Goal: Transaction & Acquisition: Purchase product/service

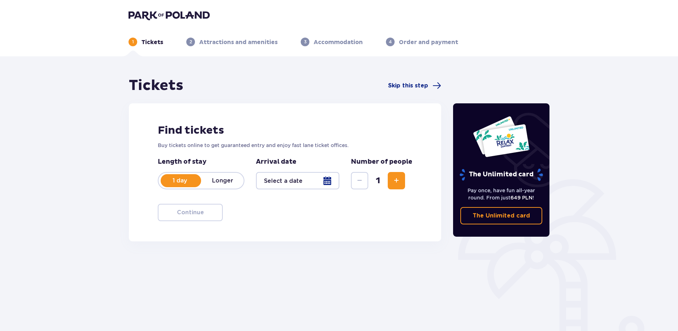
click at [316, 184] on div at bounding box center [297, 180] width 83 height 17
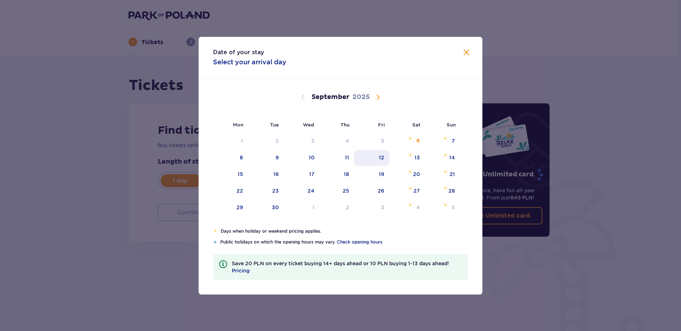
click at [383, 159] on div "12" at bounding box center [381, 157] width 5 height 7
type input "[DATE]"
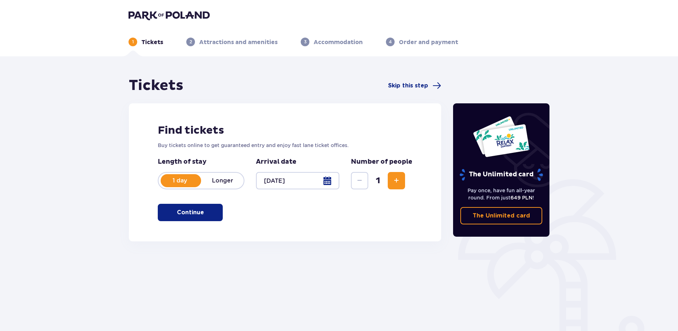
click at [397, 179] on span "Increase" at bounding box center [396, 180] width 9 height 9
drag, startPoint x: 213, startPoint y: 216, endPoint x: 213, endPoint y: 223, distance: 6.9
click at [213, 218] on button "Continue" at bounding box center [190, 212] width 65 height 17
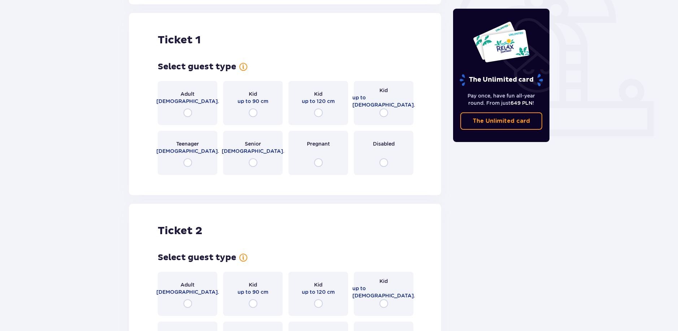
scroll to position [241, 0]
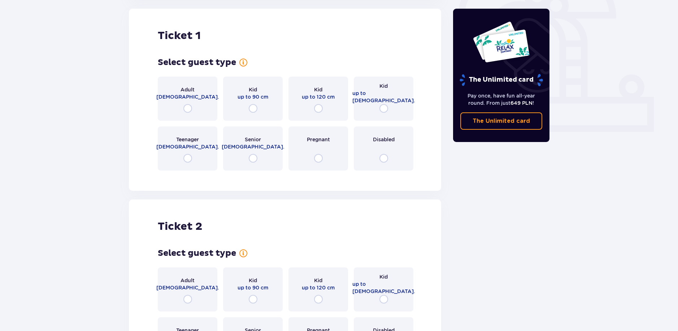
click at [196, 111] on div "Adult [DEMOGRAPHIC_DATA]." at bounding box center [188, 99] width 60 height 44
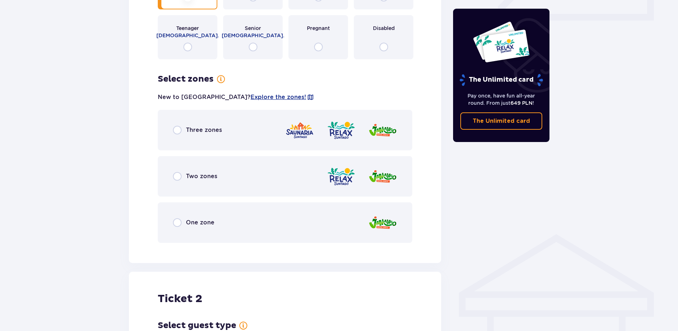
click at [265, 221] on div "One zone" at bounding box center [285, 222] width 255 height 40
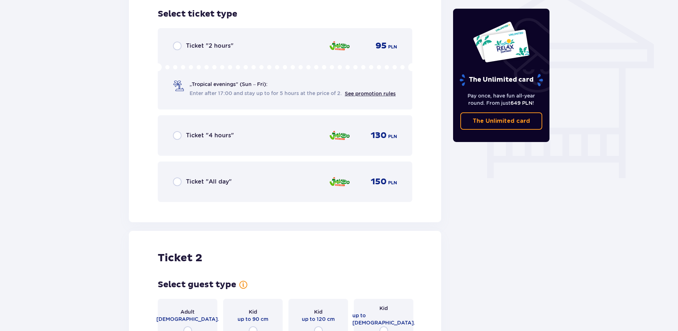
click at [282, 49] on div "Ticket "2 hours" 95 PLN" at bounding box center [285, 46] width 224 height 9
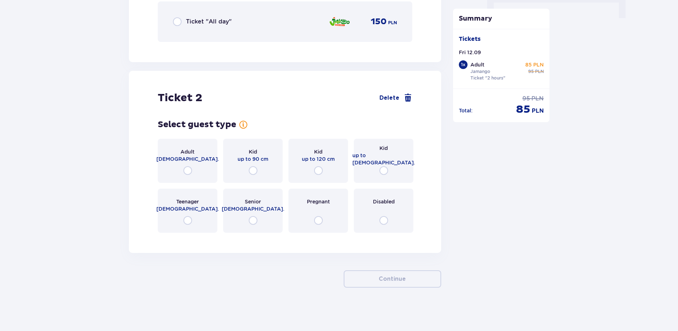
click at [176, 160] on p "[DEMOGRAPHIC_DATA]." at bounding box center [187, 158] width 63 height 7
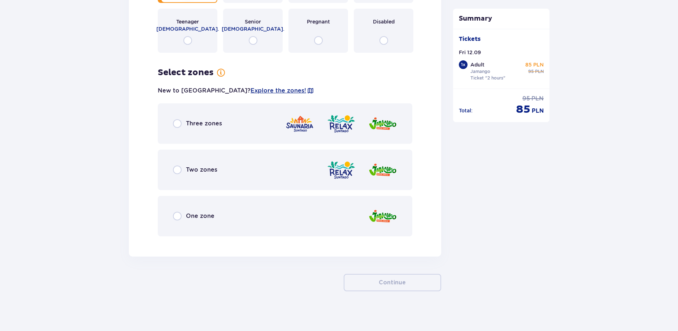
scroll to position [945, 0]
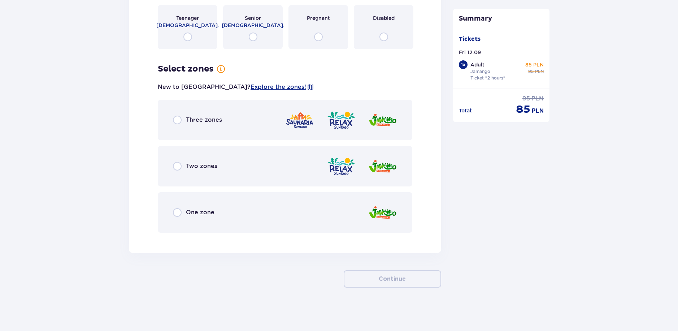
click at [228, 209] on div "One zone" at bounding box center [285, 212] width 255 height 40
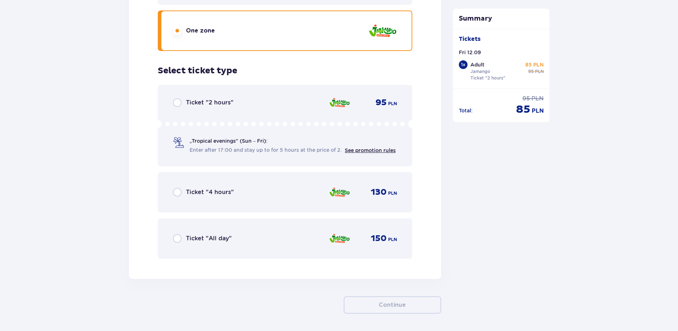
scroll to position [1152, 0]
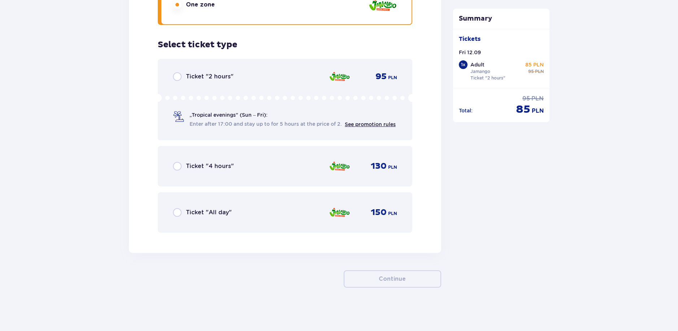
click at [231, 72] on div "Ticket "2 hours"" at bounding box center [203, 76] width 61 height 9
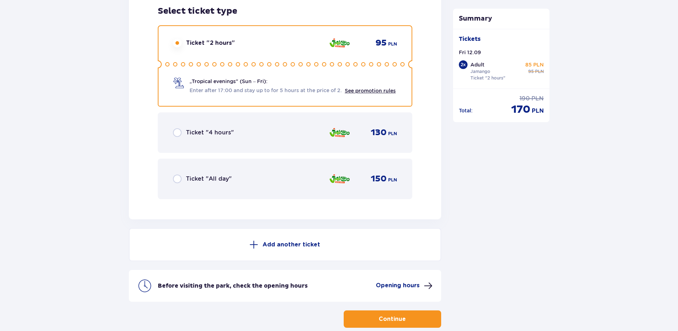
scroll to position [1226, 0]
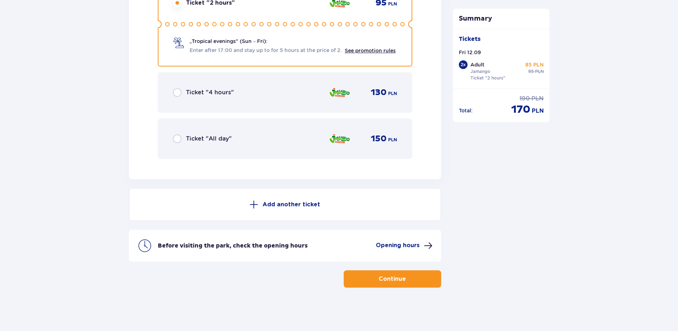
click at [412, 280] on button "Continue" at bounding box center [393, 278] width 98 height 17
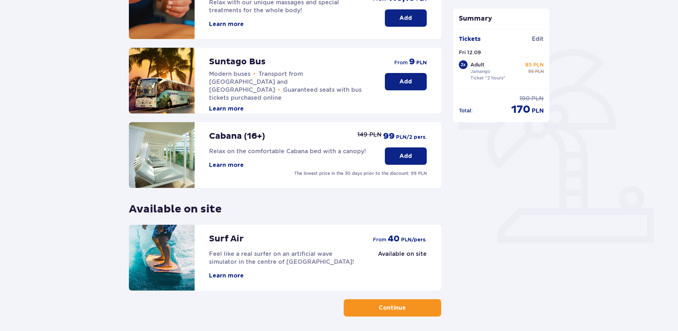
scroll to position [65, 0]
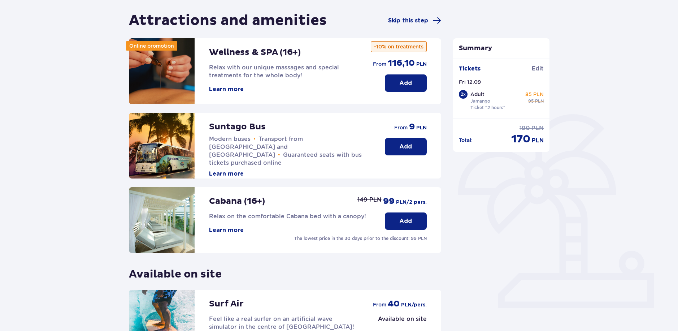
click at [396, 151] on button "Add" at bounding box center [406, 146] width 42 height 17
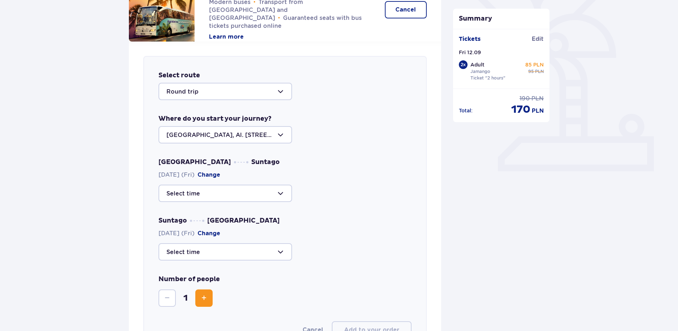
scroll to position [184, 0]
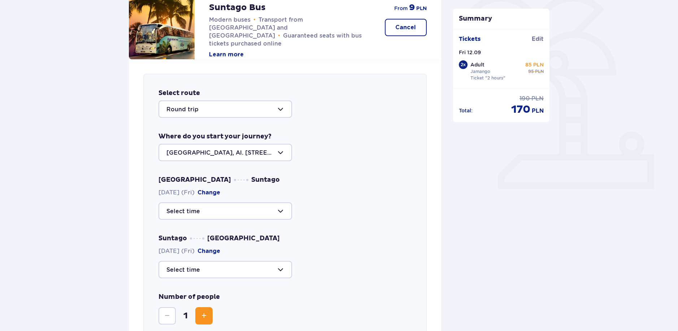
click at [244, 111] on div at bounding box center [226, 108] width 134 height 17
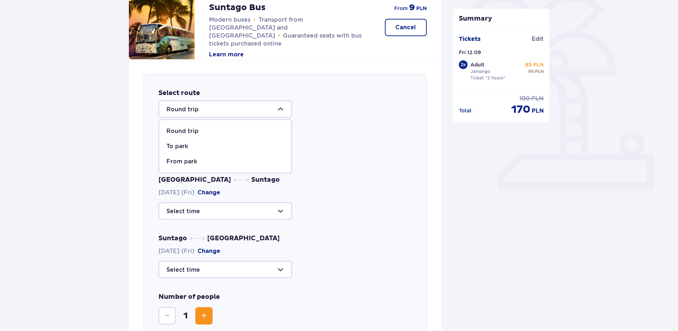
click at [245, 110] on div at bounding box center [226, 108] width 134 height 17
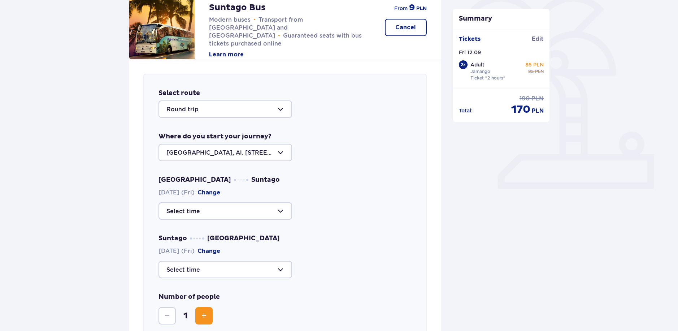
click at [252, 154] on div at bounding box center [226, 152] width 134 height 17
click at [272, 170] on div "[GEOGRAPHIC_DATA], Al. [STREET_ADDRESS]" at bounding box center [226, 178] width 118 height 16
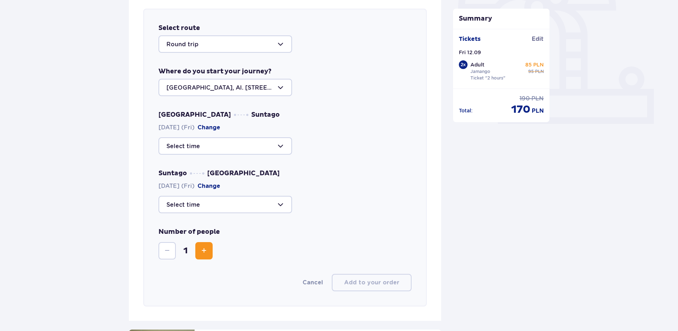
click at [242, 142] on div at bounding box center [226, 145] width 134 height 17
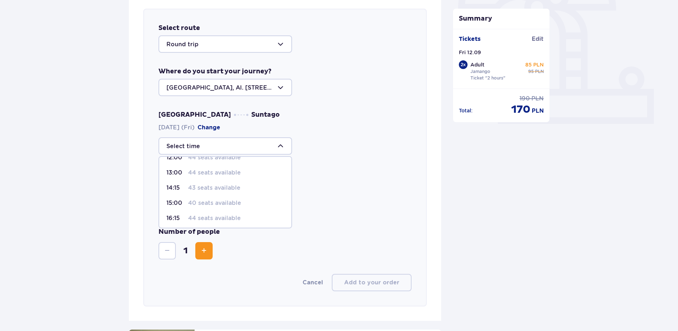
scroll to position [73, 0]
click at [230, 219] on p "44 seats available" at bounding box center [214, 216] width 53 height 8
type input "16:15"
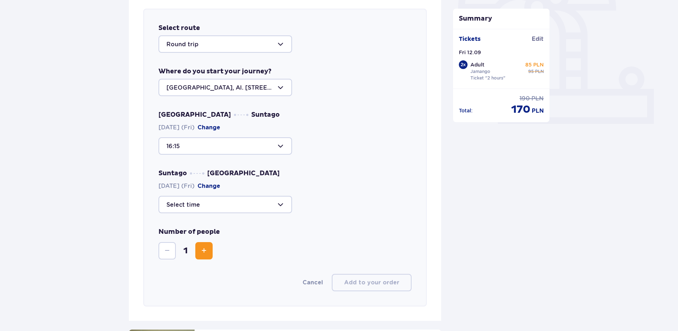
click at [226, 210] on div at bounding box center [226, 204] width 134 height 17
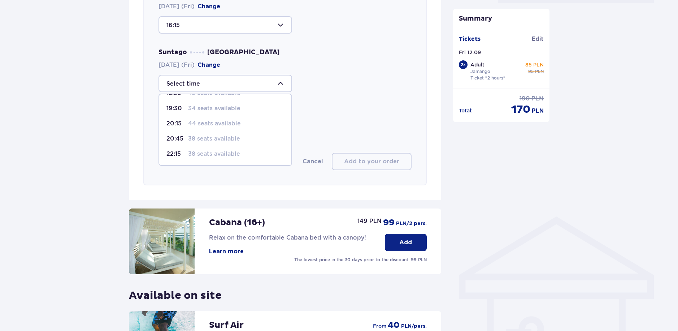
scroll to position [379, 0]
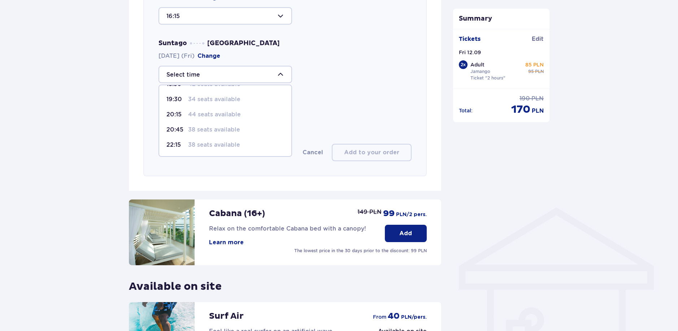
click at [202, 146] on p "38 seats available" at bounding box center [214, 145] width 52 height 8
type input "22:15"
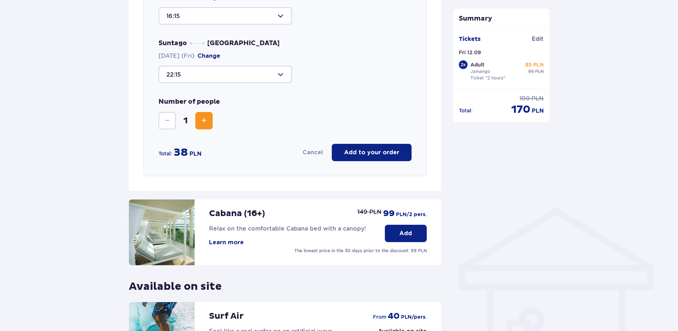
click at [197, 115] on button "Increase" at bounding box center [203, 120] width 17 height 17
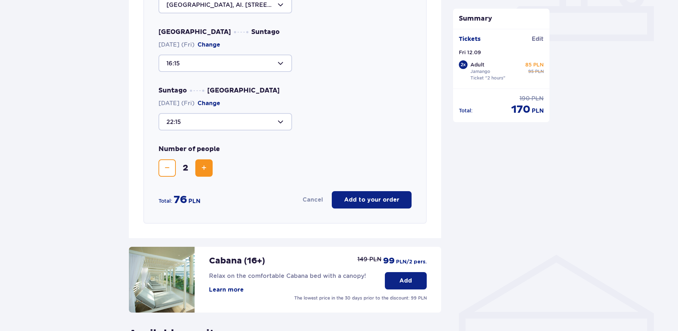
scroll to position [314, 0]
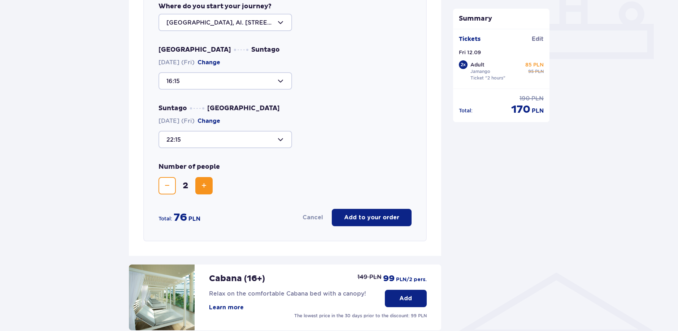
click at [371, 219] on p "Add to your order" at bounding box center [371, 217] width 55 height 8
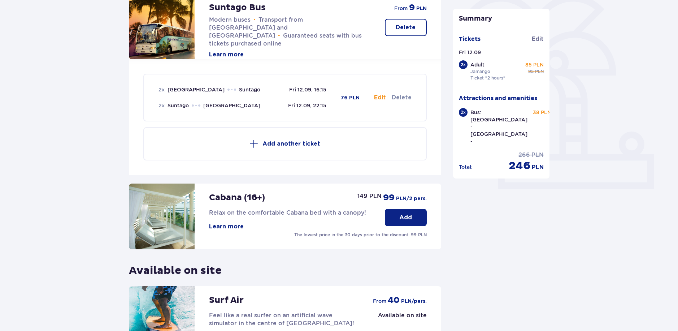
scroll to position [119, 0]
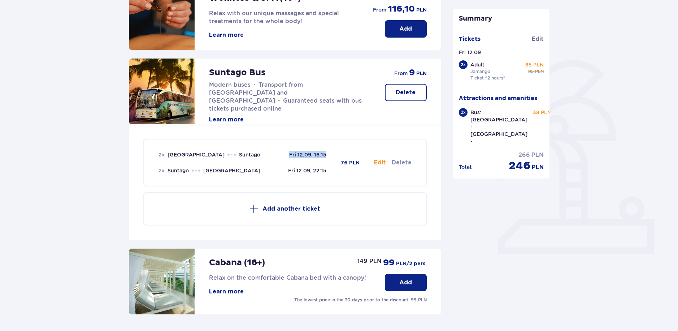
drag, startPoint x: 285, startPoint y: 153, endPoint x: 327, endPoint y: 162, distance: 43.1
click at [327, 162] on div "2 x Warsaw Suntago Fri 12.09, 16:15 2 x Suntago Warsaw Fri 12.09, 22:15" at bounding box center [243, 162] width 168 height 23
click at [360, 180] on div "2 x Warsaw Suntago Fri 12.09, 16:15 2 x Suntago Warsaw Fri 12.09, 22:15 76 PLN …" at bounding box center [285, 162] width 253 height 46
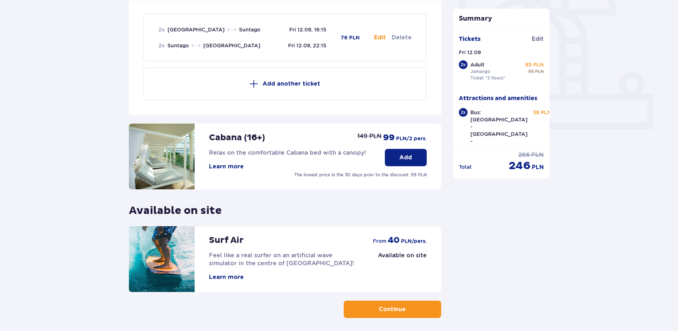
scroll to position [275, 0]
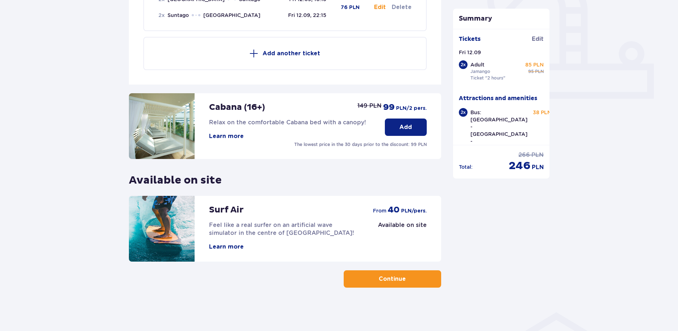
click at [403, 272] on button "Continue" at bounding box center [393, 278] width 98 height 17
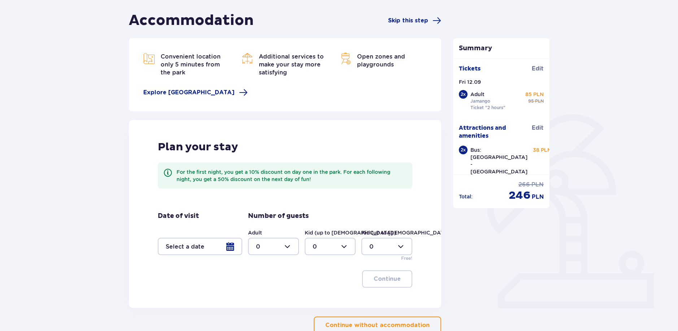
scroll to position [111, 0]
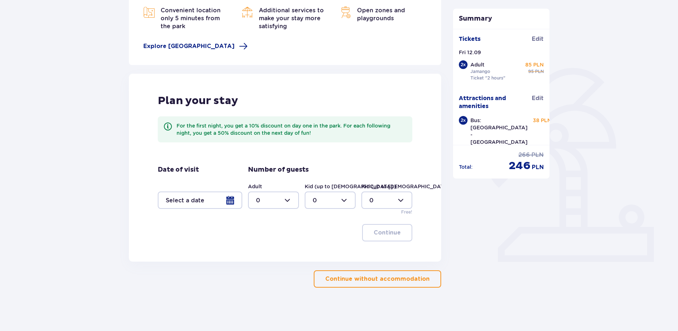
click at [383, 285] on button "Continue without accommodation" at bounding box center [378, 278] width 128 height 17
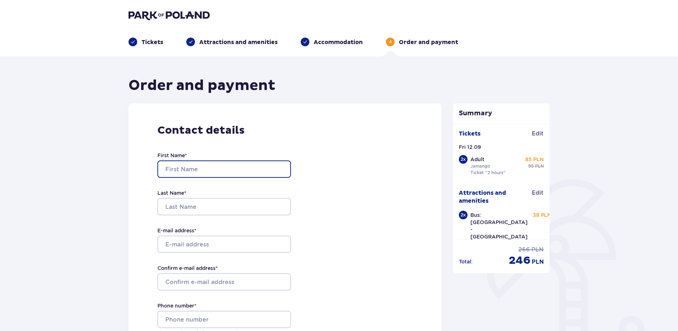
click at [209, 167] on input "First Name *" at bounding box center [224, 168] width 134 height 17
type input "Denys"
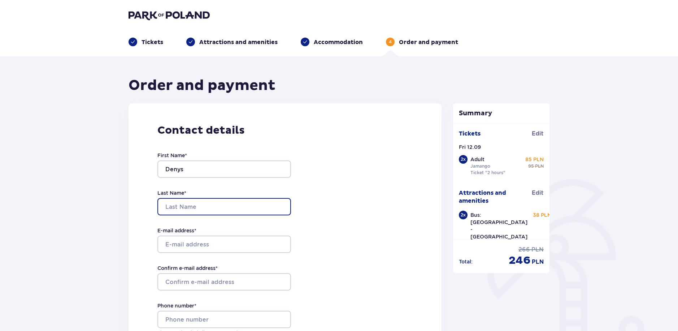
type input "Fokashchuk"
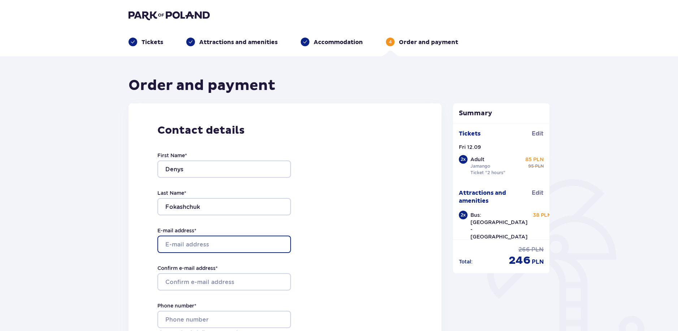
type input "[EMAIL_ADDRESS][DOMAIN_NAME]"
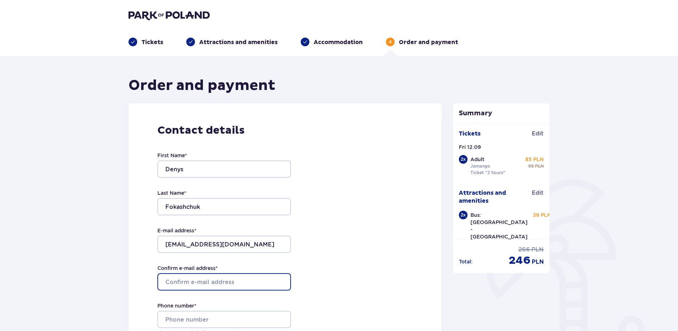
type input "[EMAIL_ADDRESS][DOMAIN_NAME]"
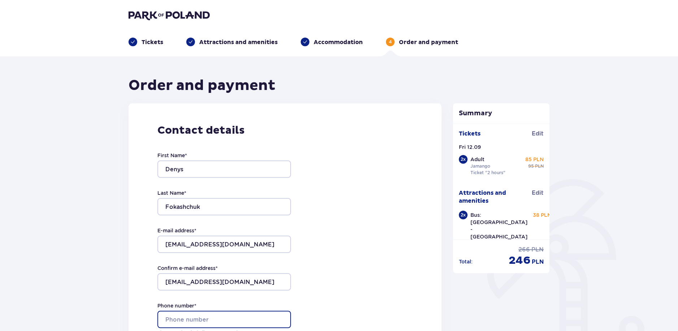
type input "570396022"
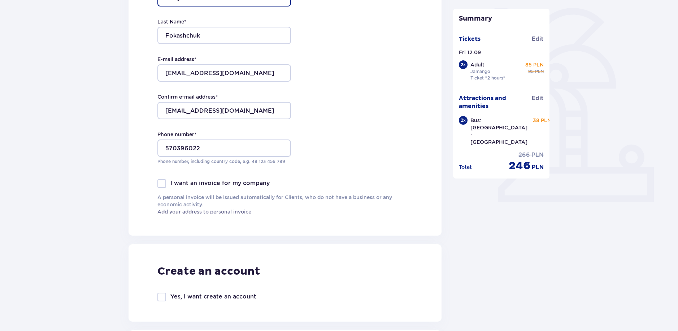
scroll to position [195, 0]
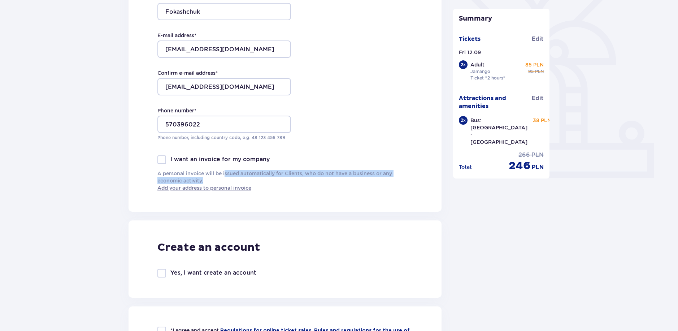
drag, startPoint x: 226, startPoint y: 175, endPoint x: 314, endPoint y: 178, distance: 88.2
click at [314, 178] on p "A personal invoice will be issued automatically for Clients, who do not have a …" at bounding box center [284, 181] width 255 height 22
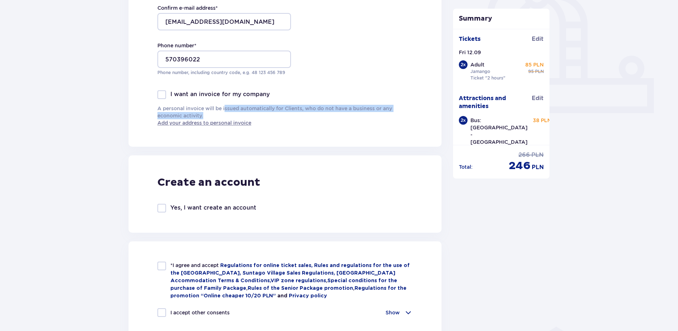
scroll to position [325, 0]
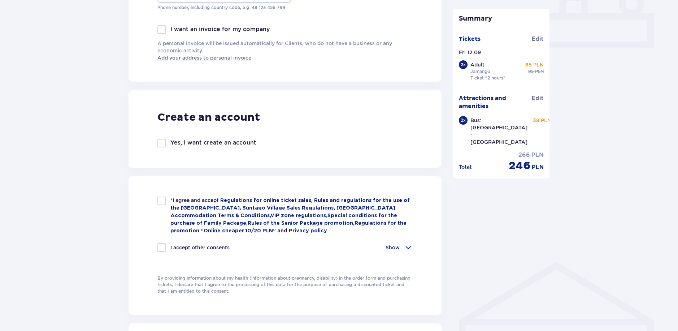
click at [195, 200] on span "*I agree and accept" at bounding box center [195, 200] width 50 height 6
checkbox input "true"
click at [204, 248] on p "I accept other consents" at bounding box center [199, 247] width 59 height 7
checkbox input "true"
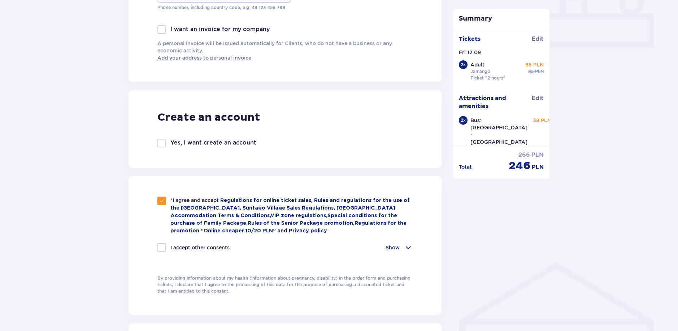
checkbox input "true"
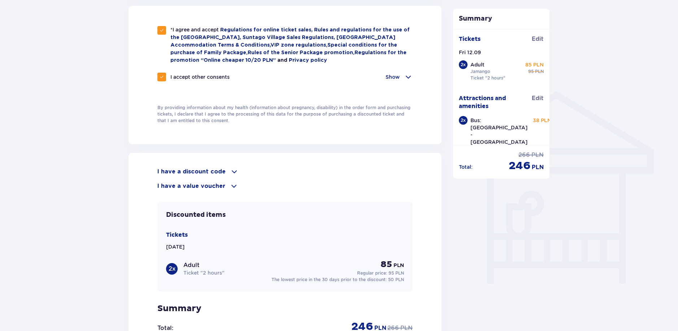
scroll to position [520, 0]
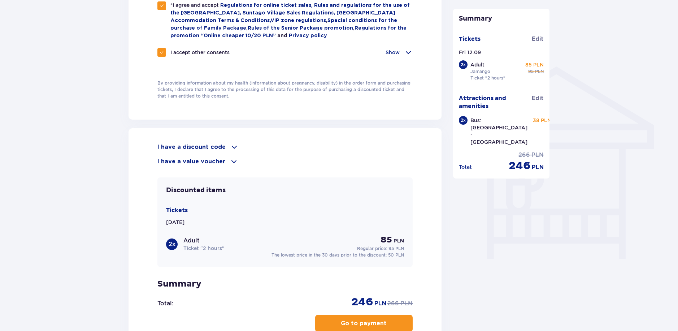
click at [401, 49] on div "Show" at bounding box center [399, 52] width 27 height 9
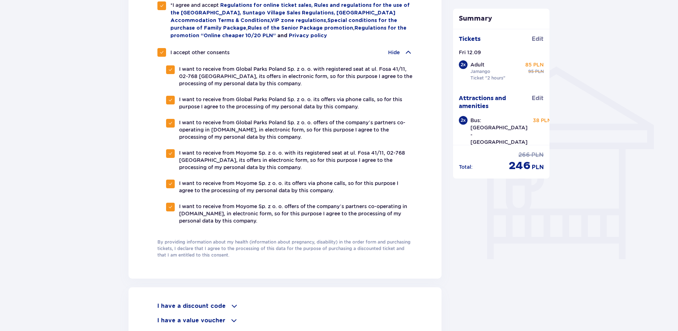
click at [229, 77] on p "I want to receive from Global Parks Poland Sp. z o. o. with registered seat at …" at bounding box center [296, 76] width 234 height 22
checkbox input "false"
click at [236, 105] on p "I want to receive from Global Parks Poland Sp. z o. o. its offers via phone cal…" at bounding box center [296, 103] width 234 height 14
checkbox input "false"
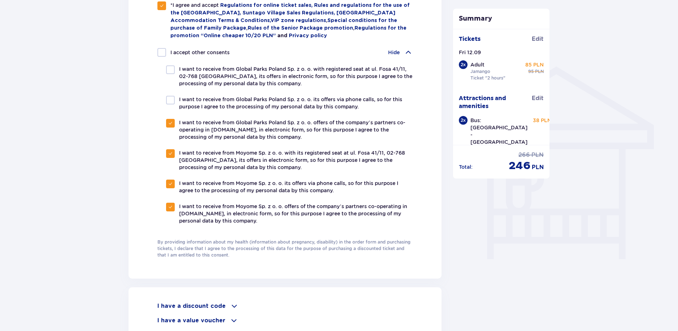
click at [189, 51] on p "I accept other consents" at bounding box center [199, 52] width 59 height 7
checkbox input "true"
click at [189, 51] on p "I accept other consents" at bounding box center [199, 52] width 59 height 7
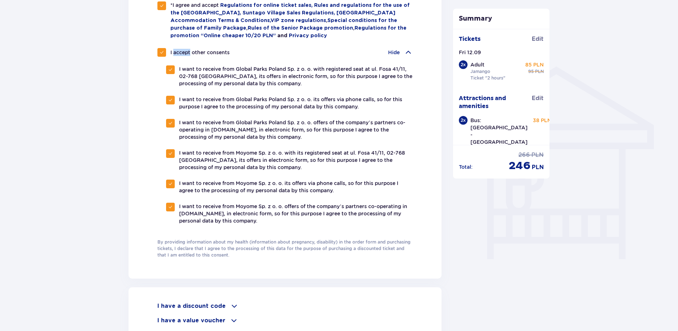
checkbox input "false"
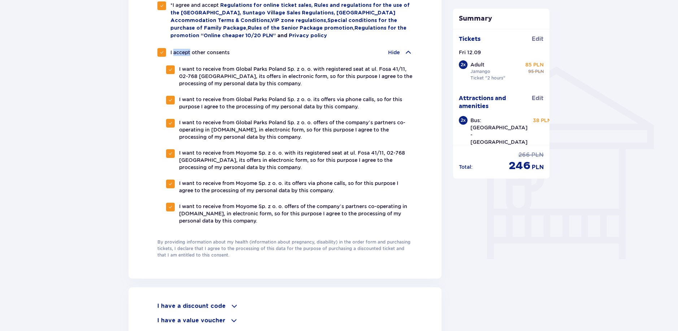
checkbox input "false"
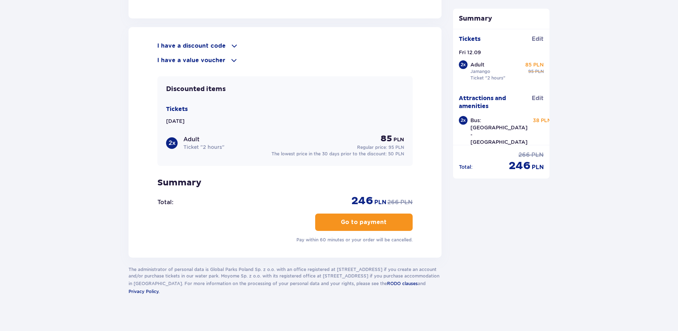
scroll to position [7, 0]
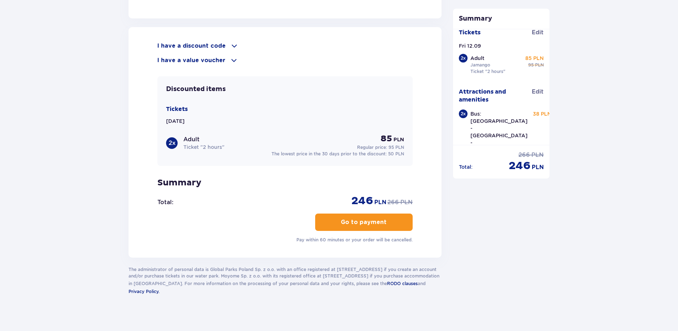
click at [364, 227] on button "Go to payment" at bounding box center [364, 221] width 98 height 17
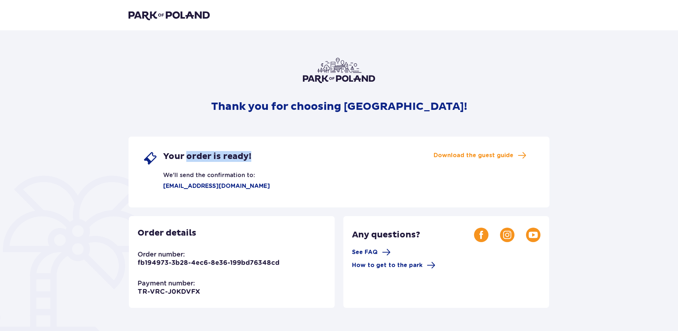
drag, startPoint x: 186, startPoint y: 152, endPoint x: 369, endPoint y: 152, distance: 182.4
click at [366, 152] on div "Your order is ready! We'll send the confirmation to: denys.fokashchuk@gmail.com…" at bounding box center [339, 172] width 421 height 71
click at [388, 152] on div "Your order is ready! We'll send the confirmation to: denys.fokashchuk@gmail.com…" at bounding box center [339, 172] width 421 height 71
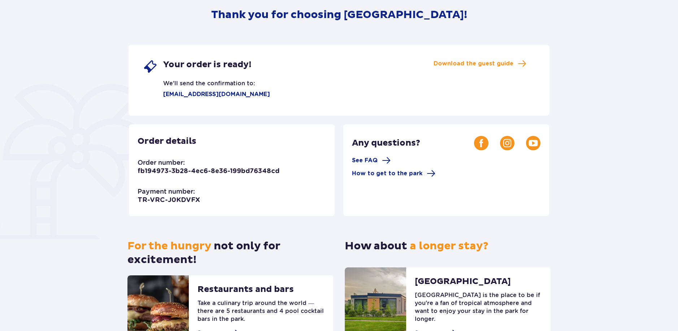
scroll to position [65, 0]
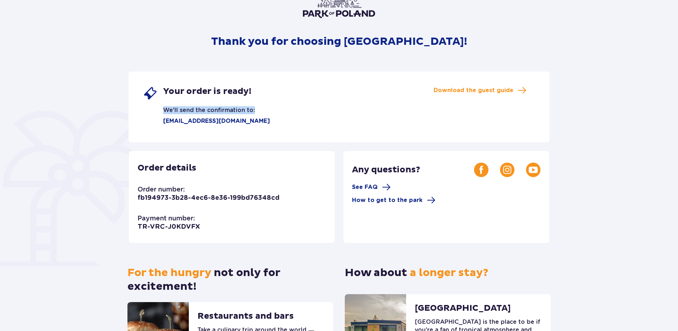
drag, startPoint x: 221, startPoint y: 105, endPoint x: 266, endPoint y: 111, distance: 44.8
click at [266, 111] on div "Your order is ready! We'll send the confirmation to: denys.fokashchuk@gmail.com…" at bounding box center [339, 107] width 421 height 71
